Goal: Information Seeking & Learning: Learn about a topic

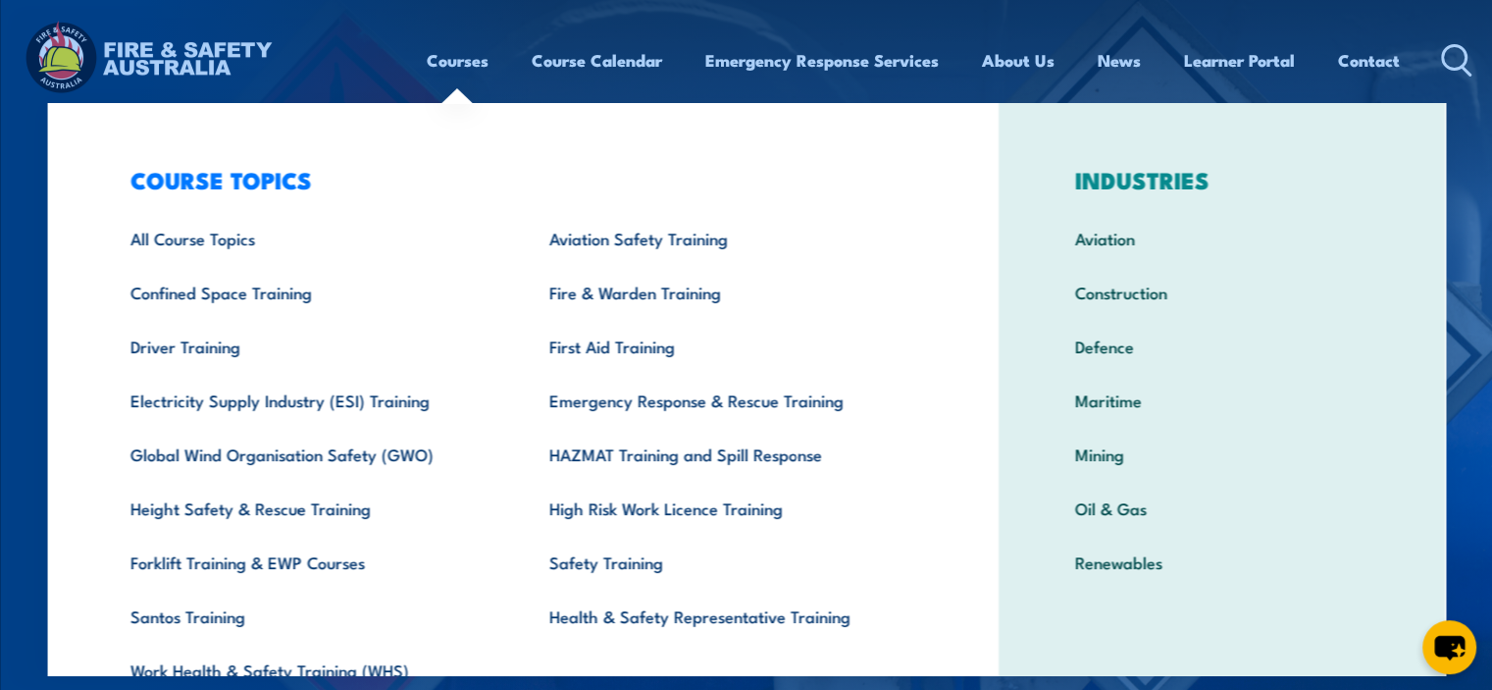
click at [453, 66] on link "Courses" at bounding box center [458, 60] width 62 height 52
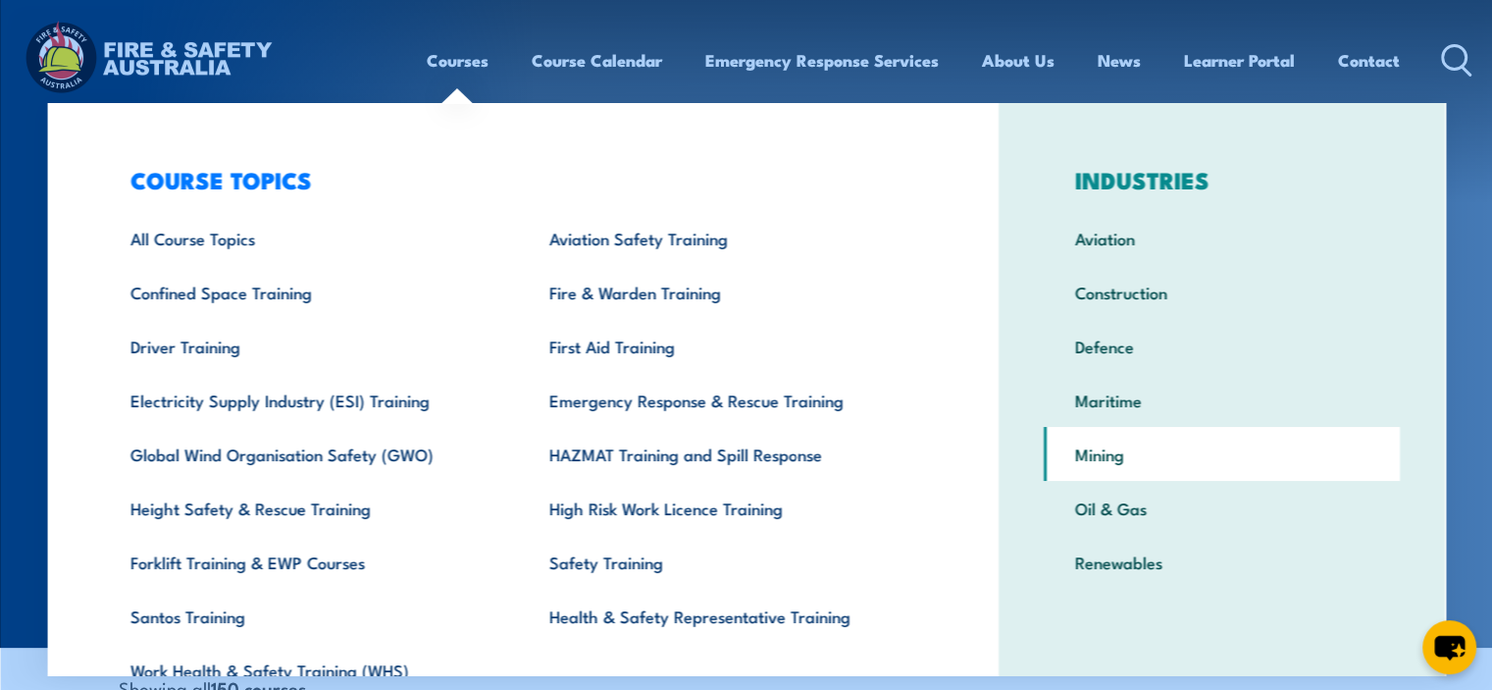
click at [1091, 454] on link "Mining" at bounding box center [1222, 454] width 356 height 54
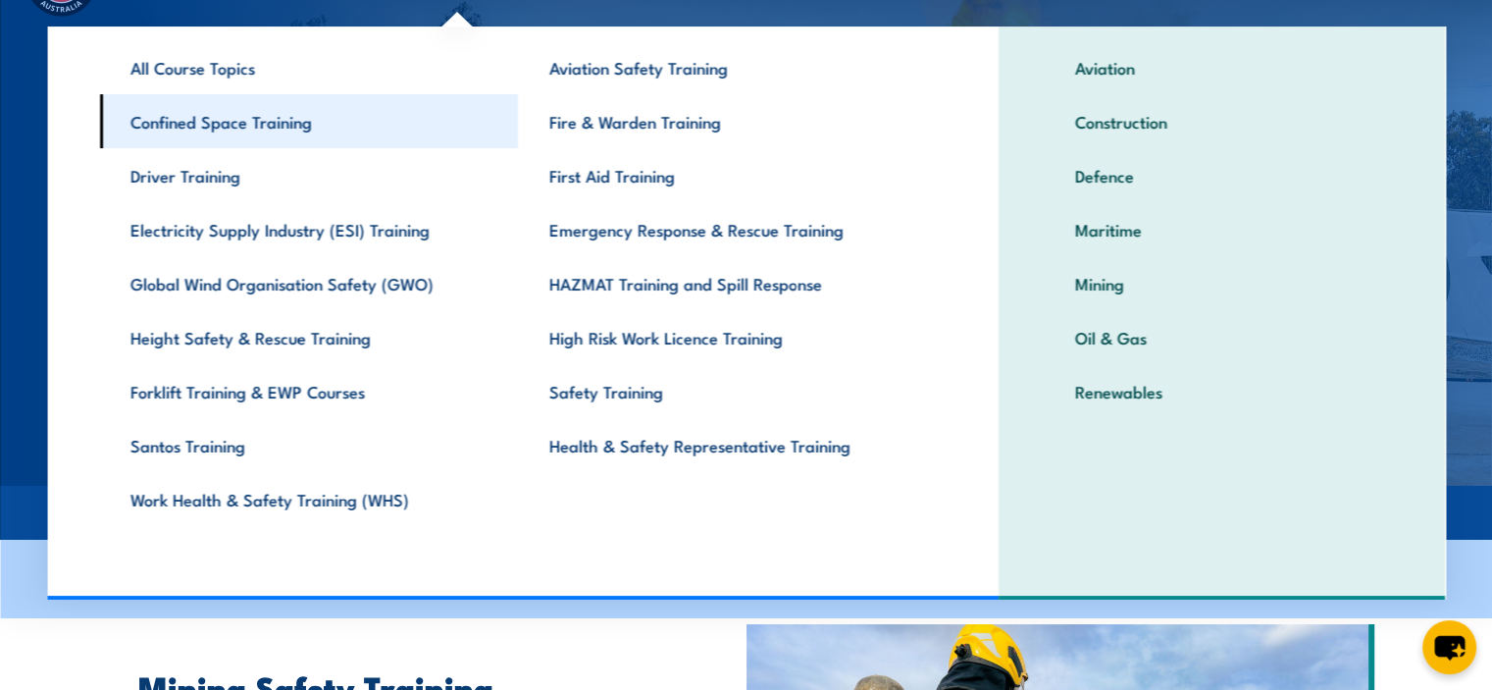
scroll to position [98, 0]
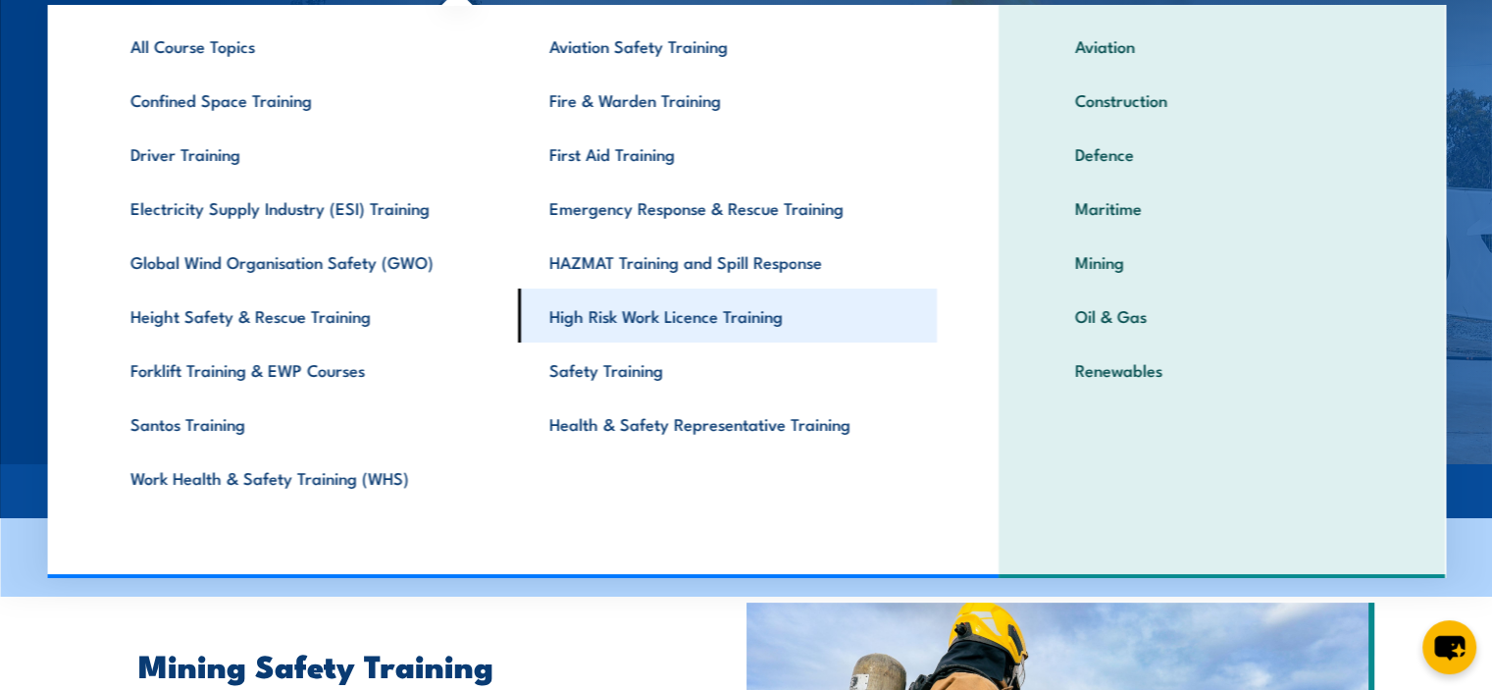
click at [678, 320] on link "High Risk Work Licence Training" at bounding box center [727, 315] width 419 height 54
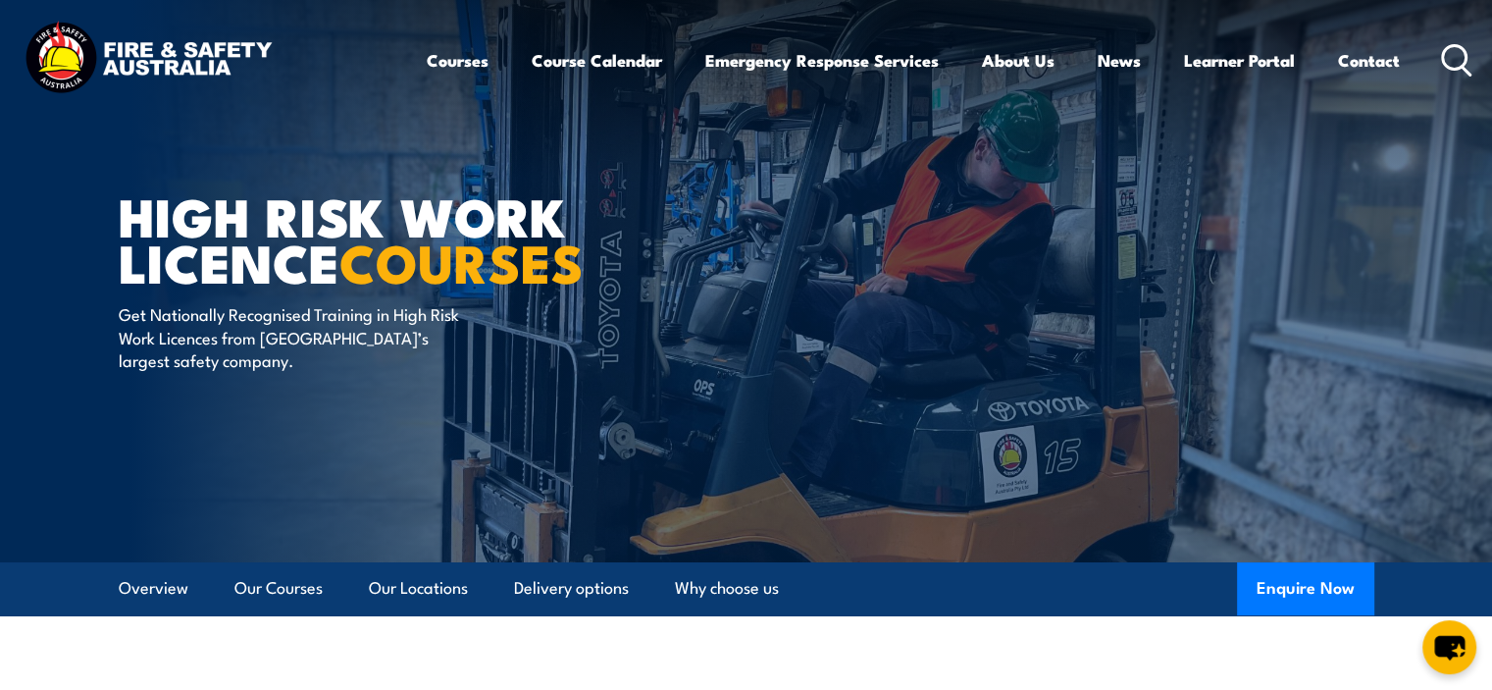
drag, startPoint x: 1472, startPoint y: 54, endPoint x: 1440, endPoint y: 67, distance: 33.9
click at [1472, 54] on header "Courses Course Calendar Emergency Response Services Services Overview Emergency…" at bounding box center [746, 60] width 1492 height 121
click at [1456, 62] on icon at bounding box center [1456, 60] width 31 height 32
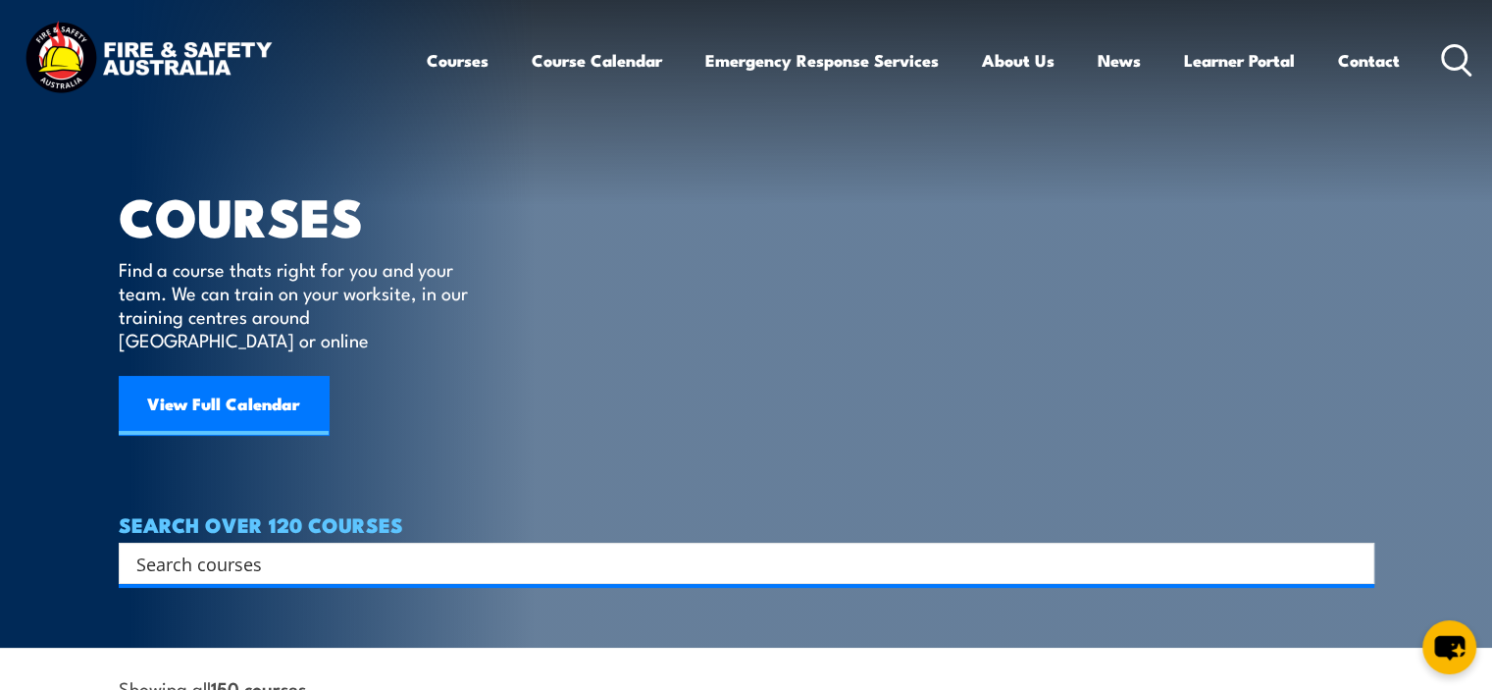
click at [554, 548] on input "Search input" at bounding box center [733, 562] width 1195 height 29
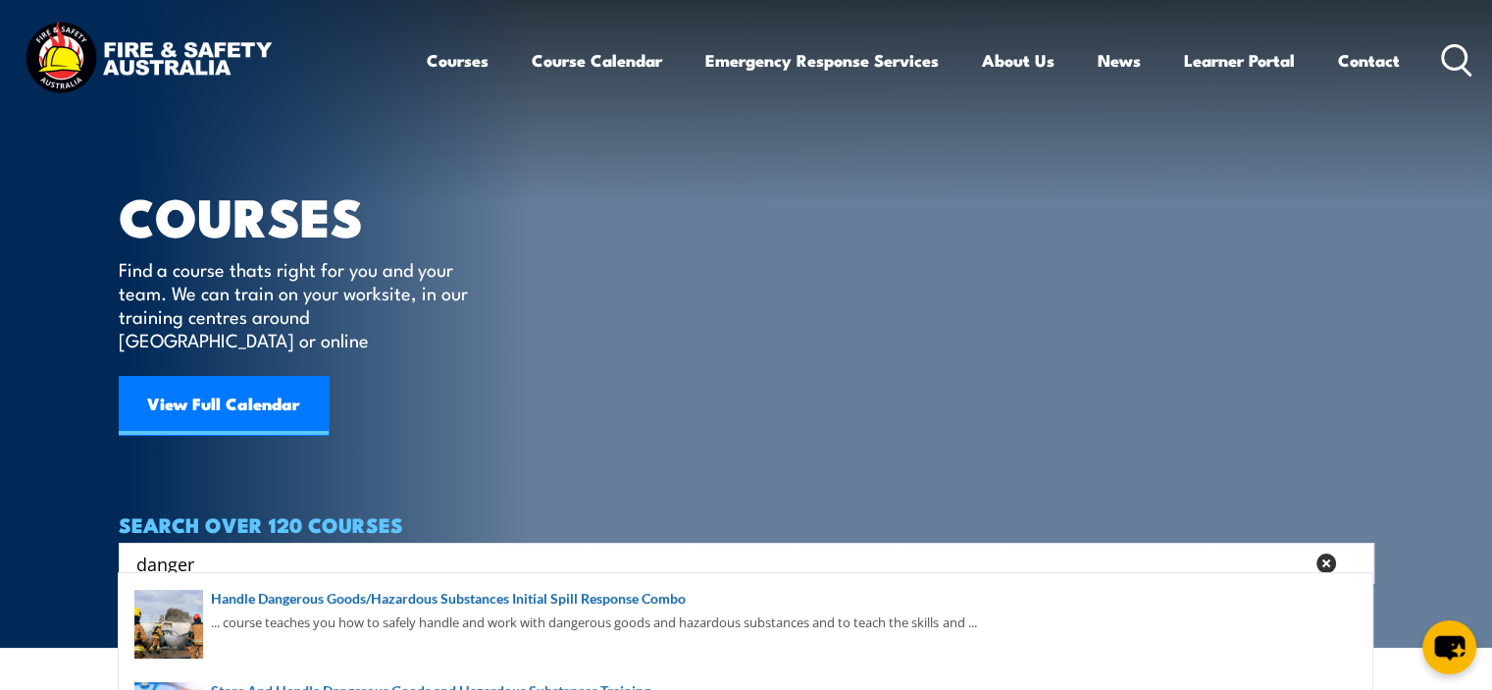
type input "danger"
